Goal: Task Accomplishment & Management: Use online tool/utility

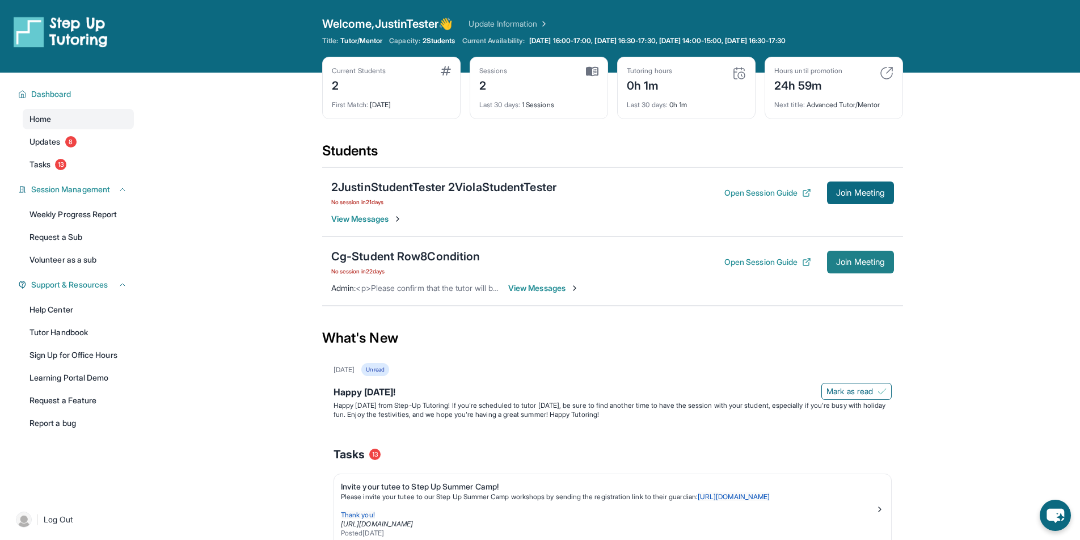
click at [856, 253] on button "Join Meeting" at bounding box center [860, 262] width 67 height 23
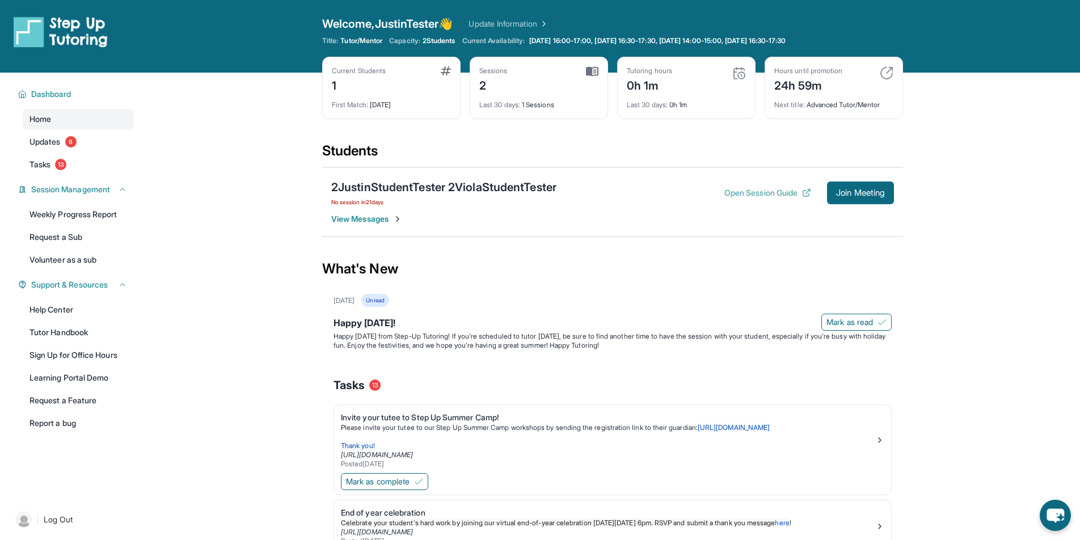
click at [787, 187] on button "Open Session Guide" at bounding box center [767, 192] width 87 height 11
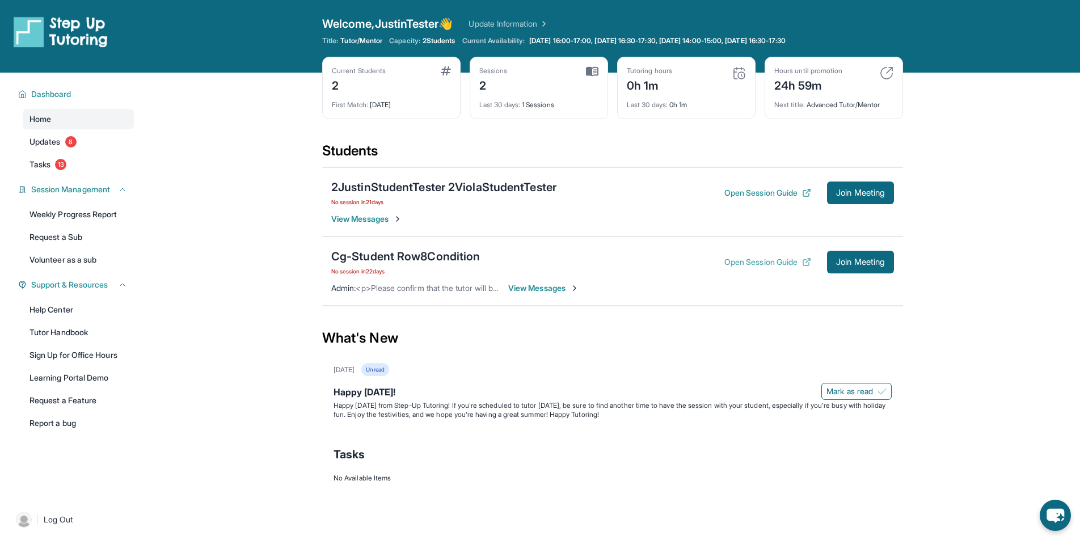
click at [768, 258] on button "Open Session Guide" at bounding box center [767, 261] width 87 height 11
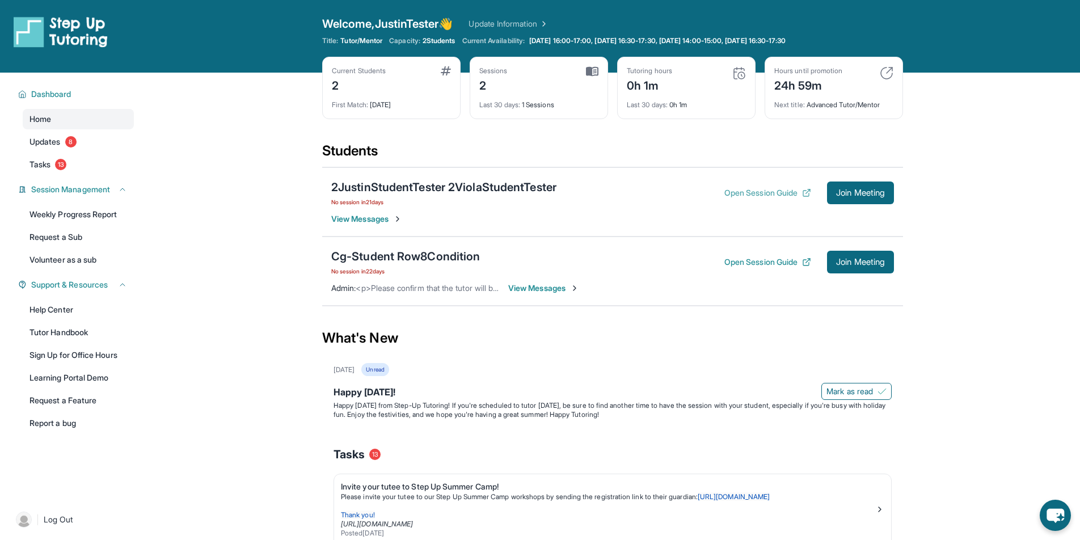
click at [775, 191] on button "Open Session Guide" at bounding box center [767, 192] width 87 height 11
